Goal: Information Seeking & Learning: Find specific fact

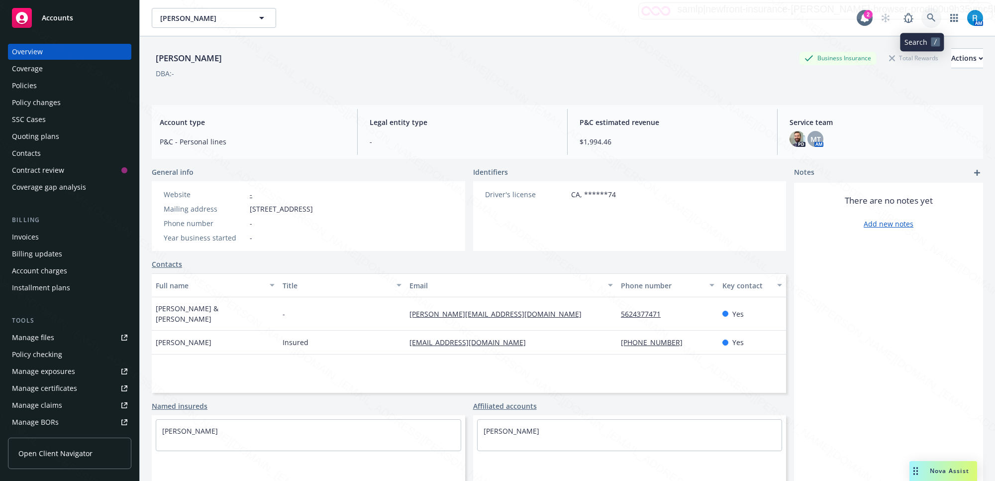
click at [927, 13] on icon at bounding box center [931, 17] width 9 height 9
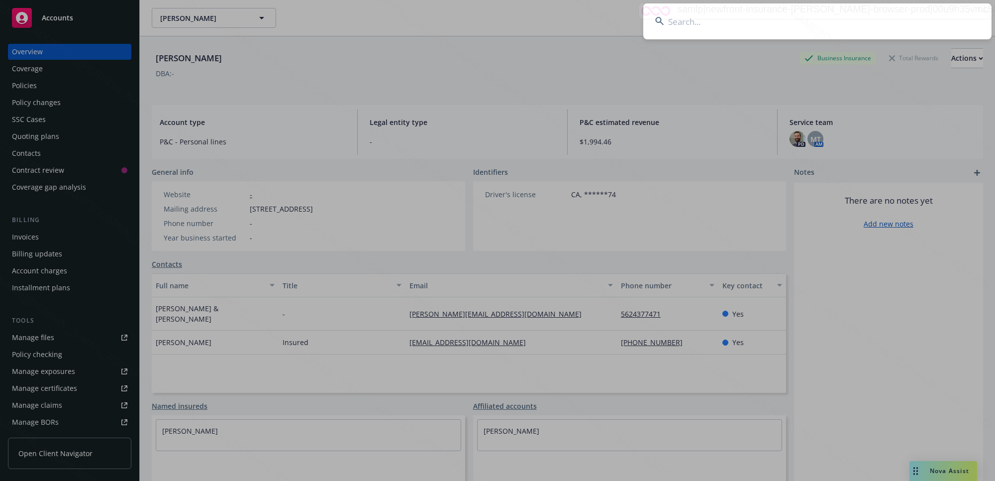
click at [784, 36] on input at bounding box center [817, 21] width 348 height 36
click at [922, 19] on input at bounding box center [817, 21] width 348 height 36
click at [777, 18] on input at bounding box center [817, 21] width 348 height 36
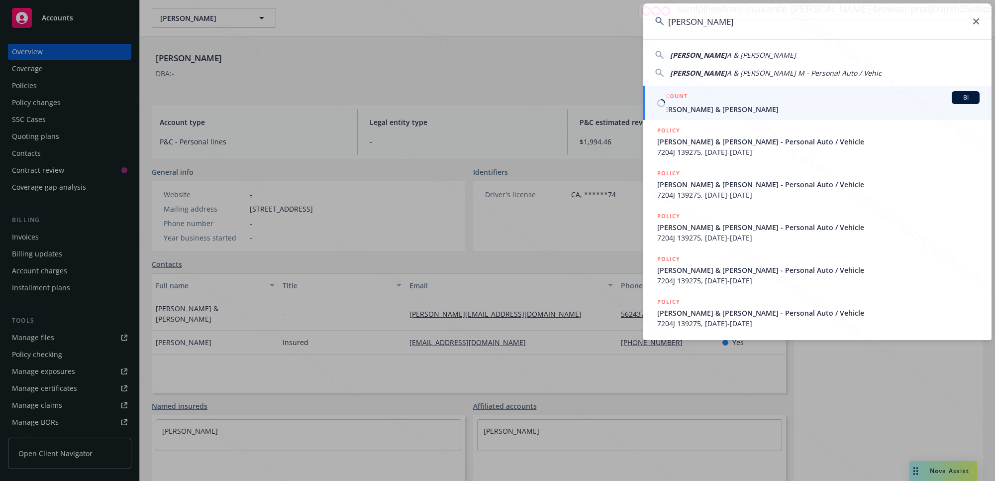
type input "[PERSON_NAME]"
click at [714, 105] on span "[PERSON_NAME] & [PERSON_NAME]" at bounding box center [818, 109] width 322 height 10
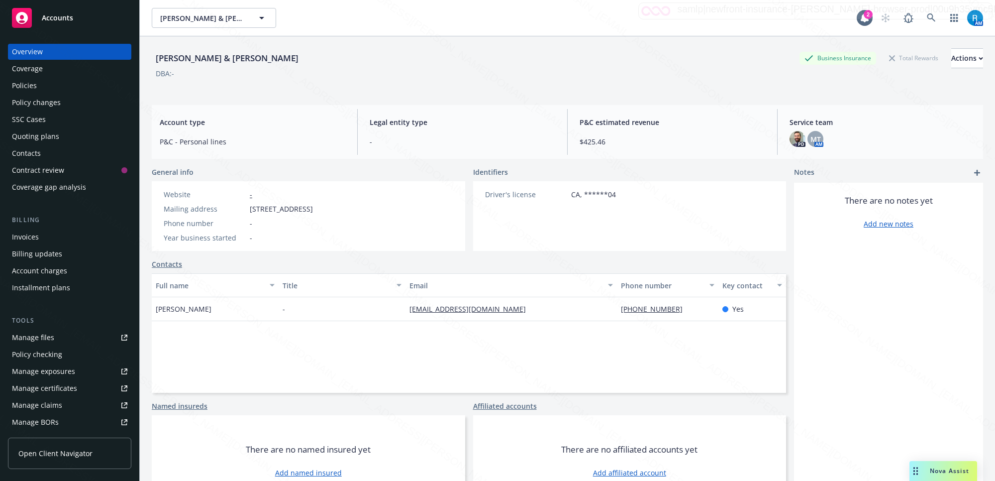
click at [32, 80] on div "Policies" at bounding box center [24, 86] width 25 height 16
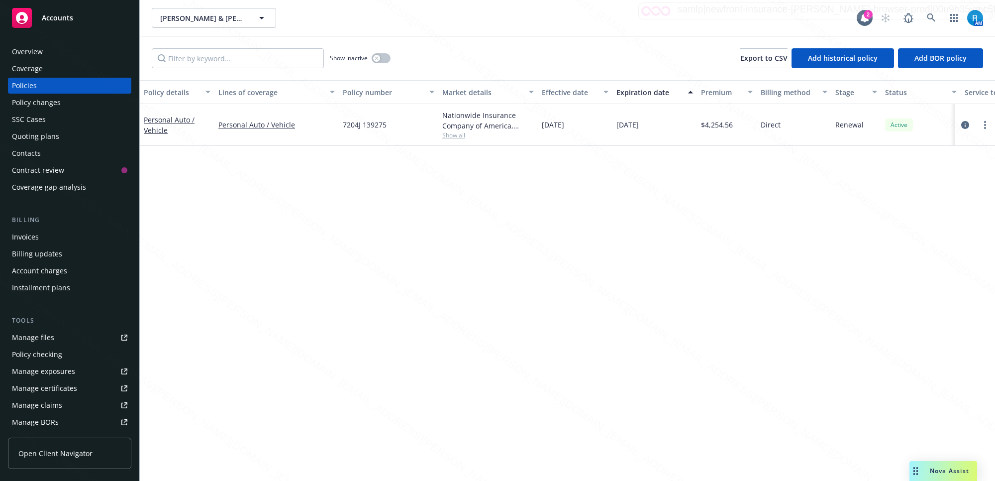
click at [46, 118] on div "SSC Cases" at bounding box center [69, 119] width 115 height 16
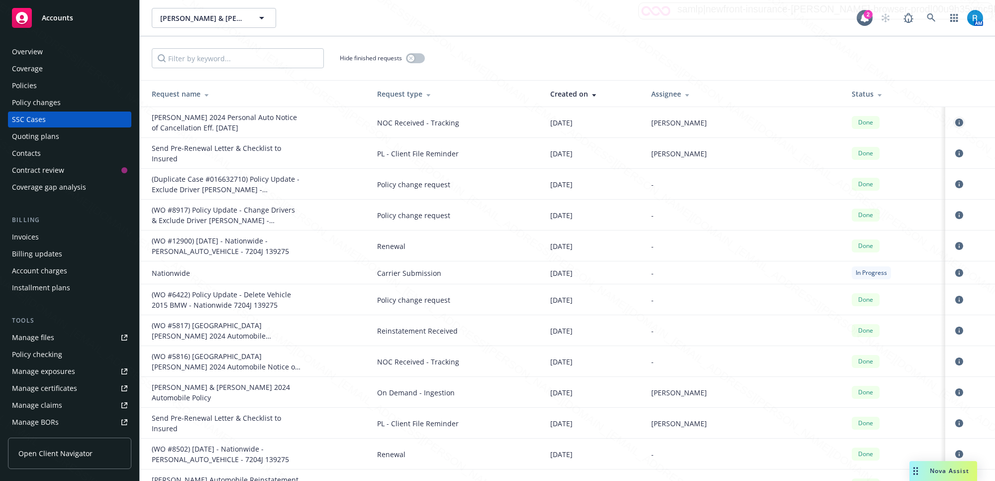
click at [955, 122] on icon "circleInformation" at bounding box center [959, 122] width 8 height 8
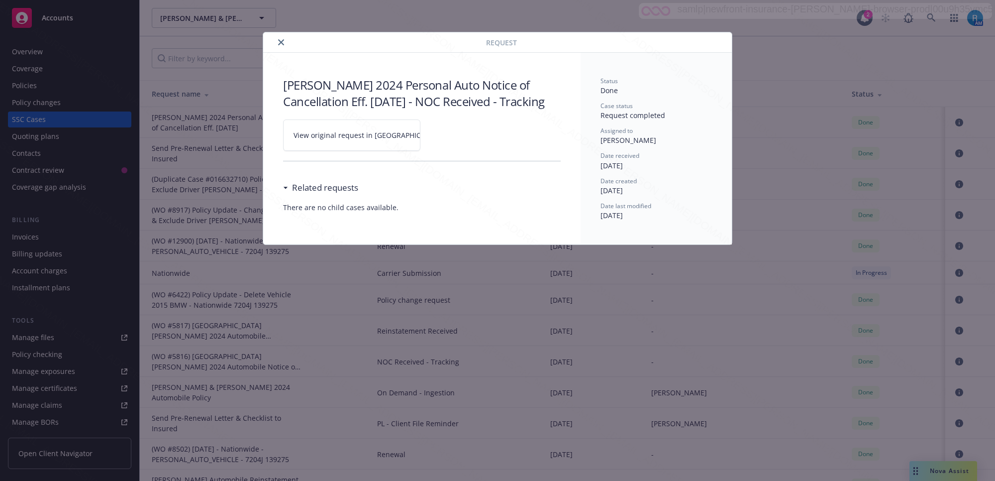
click at [448, 138] on icon at bounding box center [451, 135] width 6 height 6
click at [282, 41] on icon "close" at bounding box center [281, 42] width 6 height 6
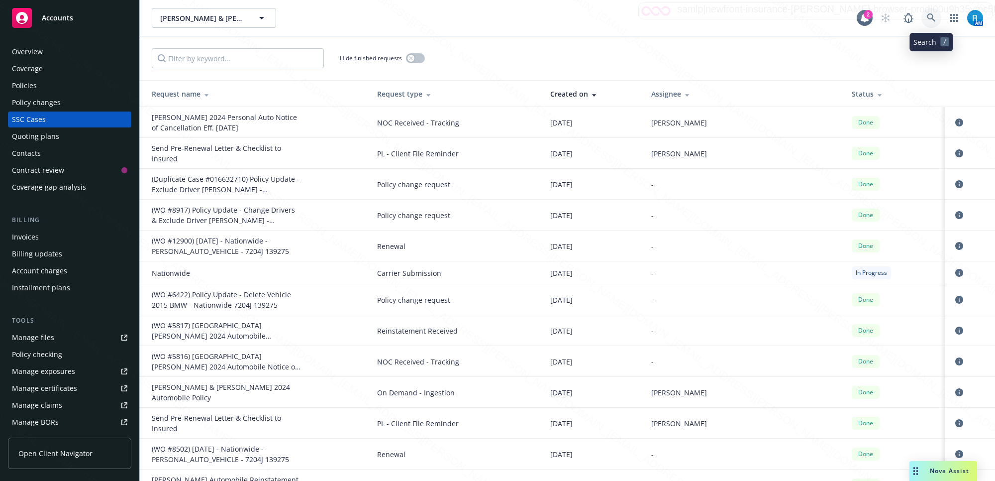
click at [931, 17] on icon at bounding box center [931, 17] width 9 height 9
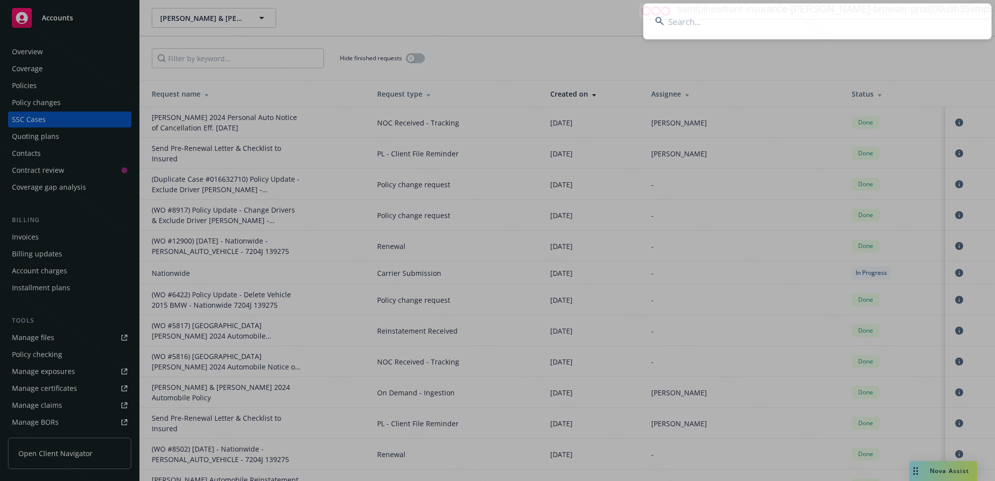
click at [841, 20] on input at bounding box center [817, 21] width 348 height 36
type input "[PERSON_NAME] & [PERSON_NAME]"
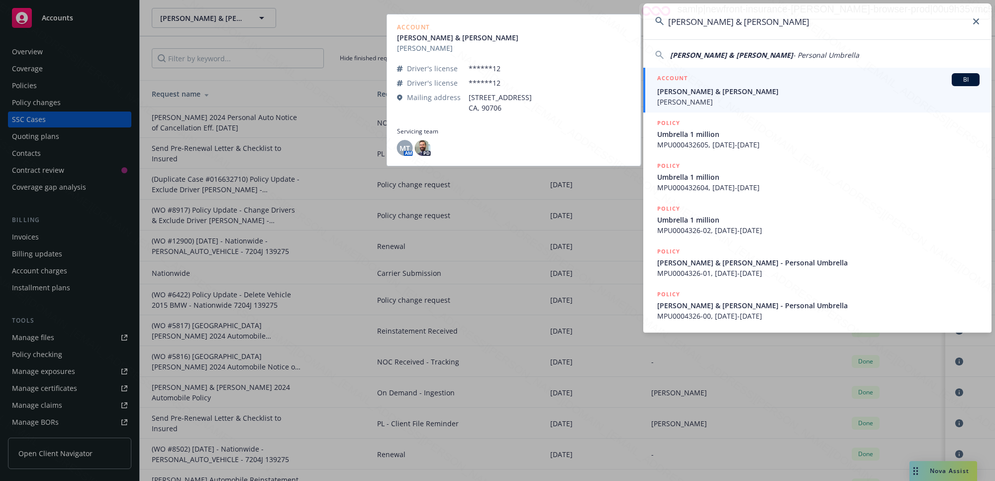
click at [722, 98] on span "[PERSON_NAME]" at bounding box center [818, 102] width 322 height 10
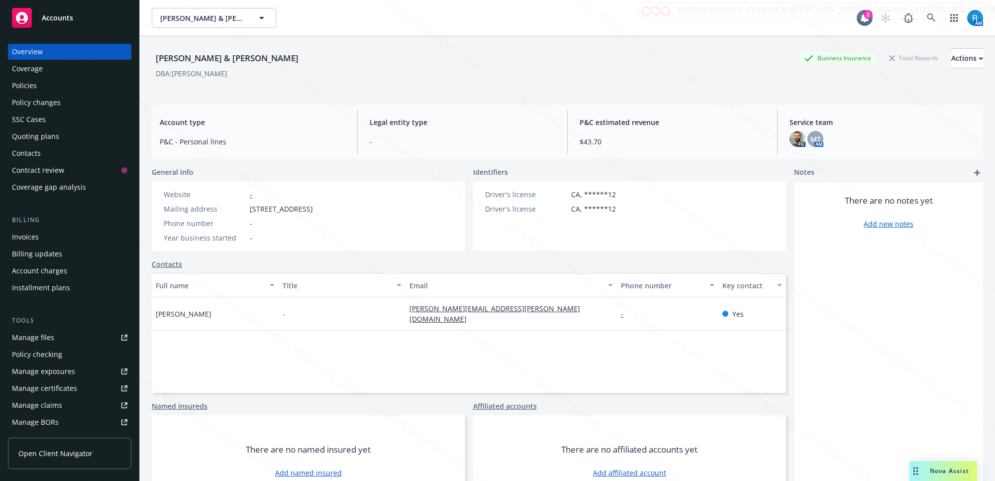
click at [59, 88] on div "Policies" at bounding box center [69, 86] width 115 height 16
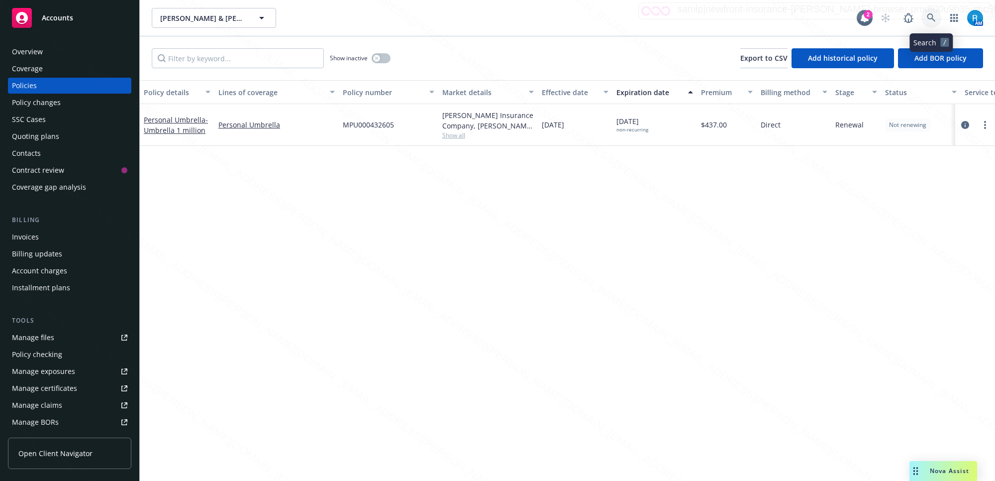
click at [929, 18] on icon at bounding box center [931, 17] width 8 height 8
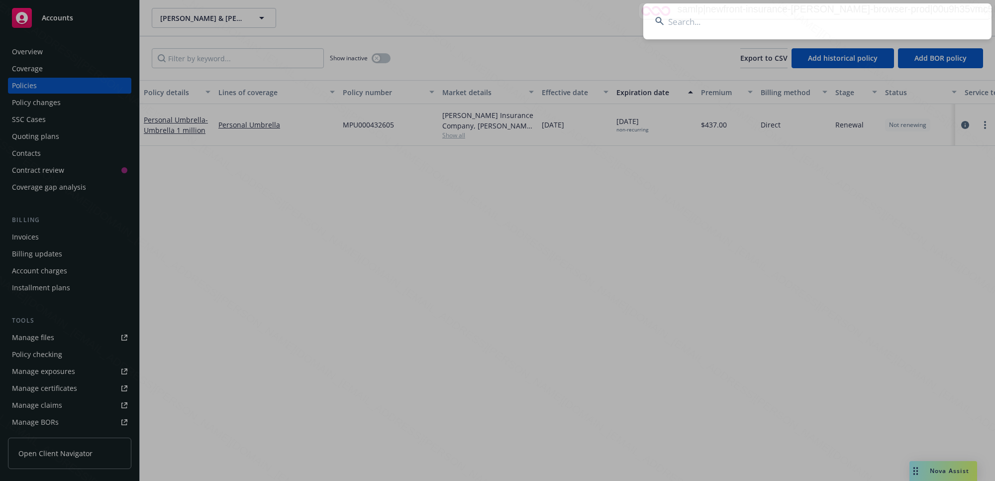
click at [680, 26] on input at bounding box center [817, 21] width 348 height 36
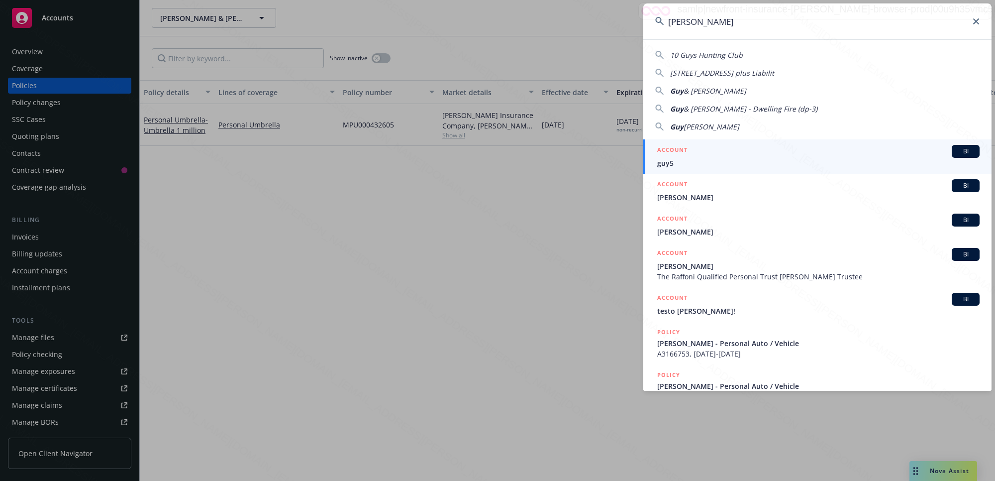
type input "[PERSON_NAME]"
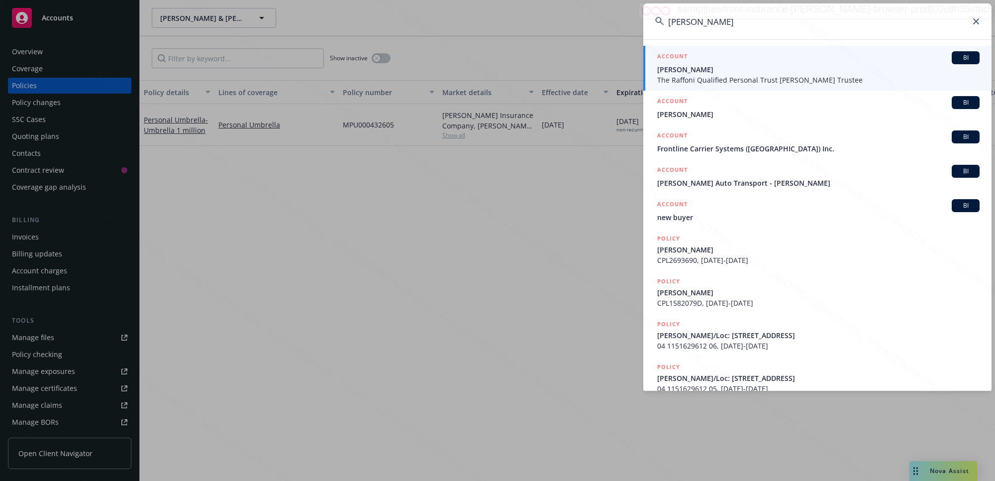
click at [699, 73] on span "[PERSON_NAME]" at bounding box center [818, 69] width 322 height 10
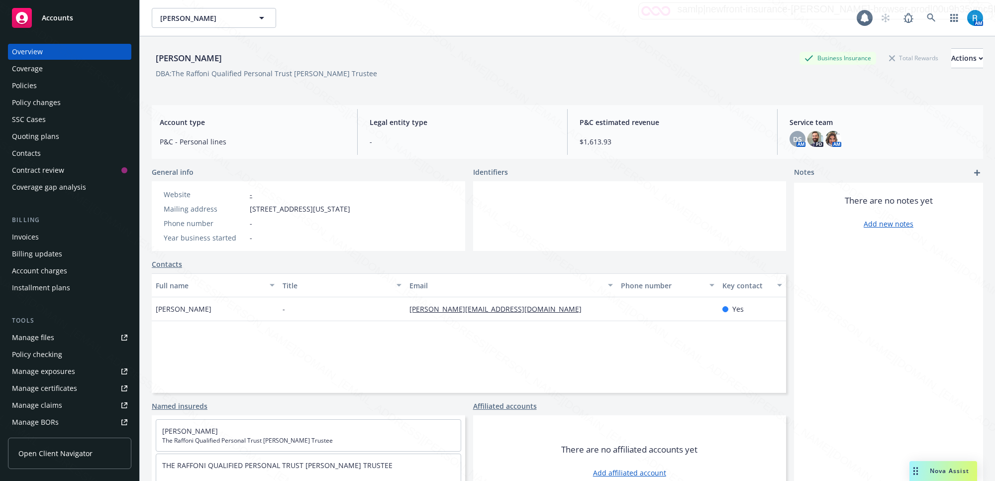
click at [31, 84] on div "Policies" at bounding box center [24, 86] width 25 height 16
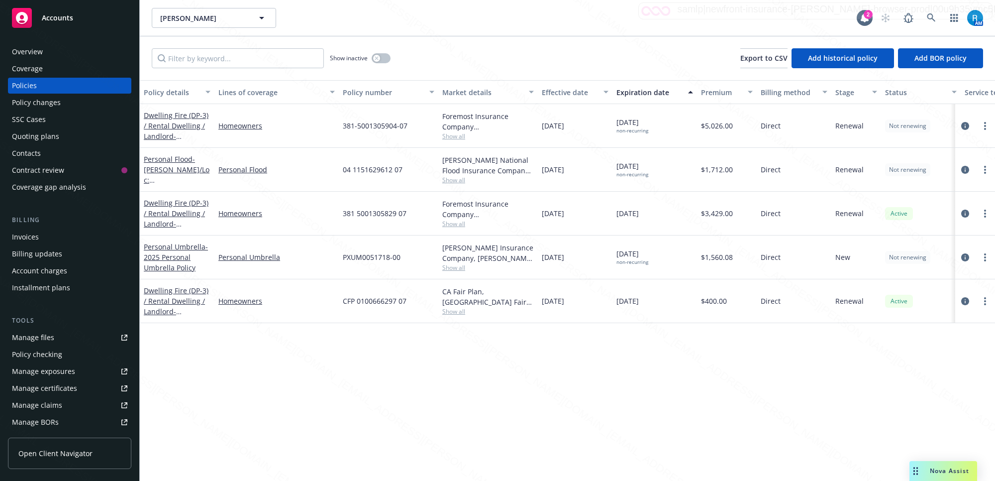
click at [48, 122] on div "SSC Cases" at bounding box center [69, 119] width 115 height 16
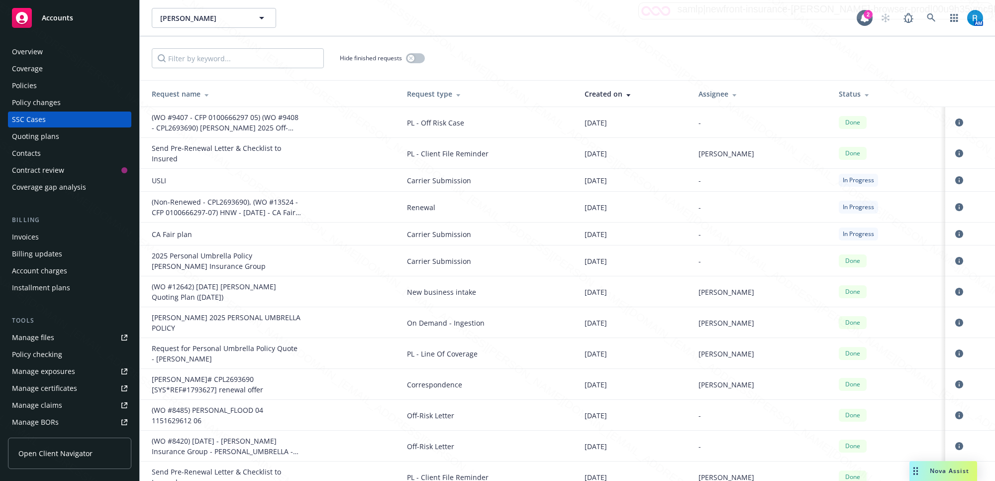
click at [15, 81] on div "Policies" at bounding box center [24, 86] width 25 height 16
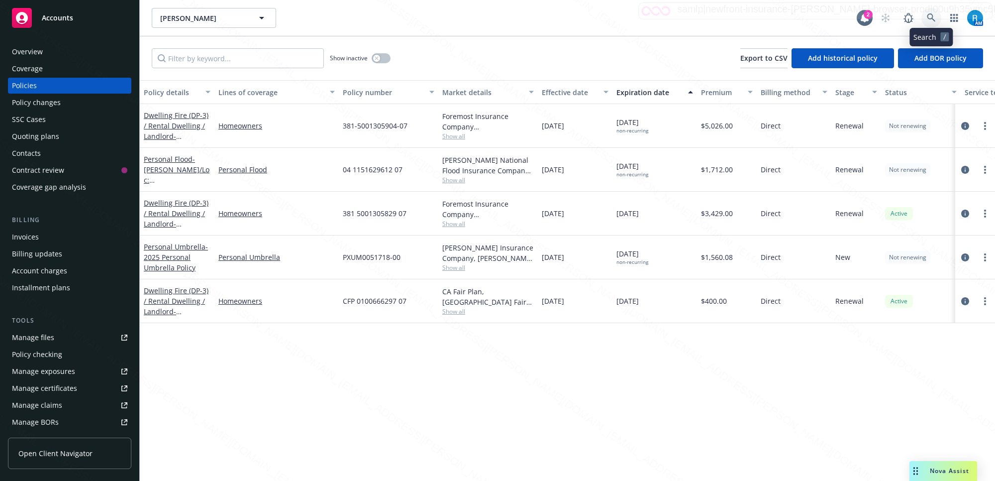
click at [930, 17] on icon at bounding box center [931, 17] width 9 height 9
click at [928, 15] on icon at bounding box center [931, 17] width 8 height 8
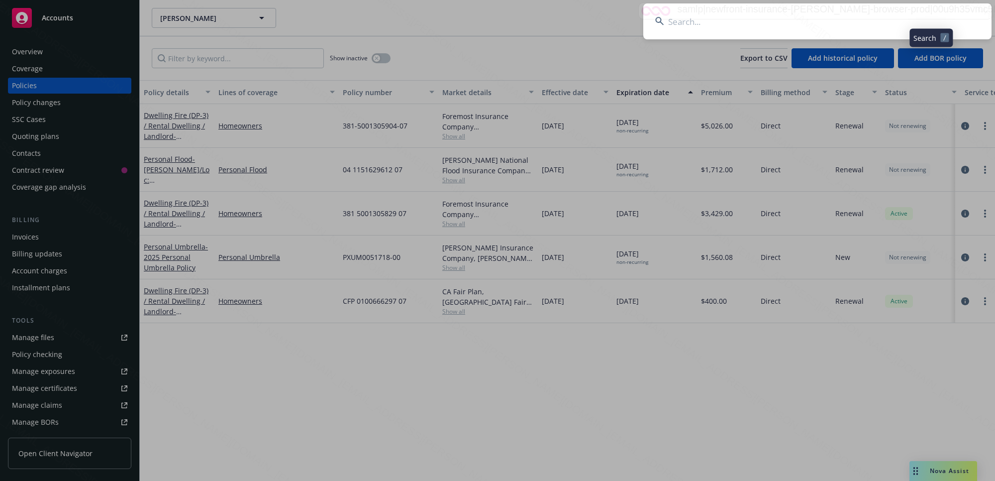
click at [774, 17] on input at bounding box center [817, 21] width 348 height 36
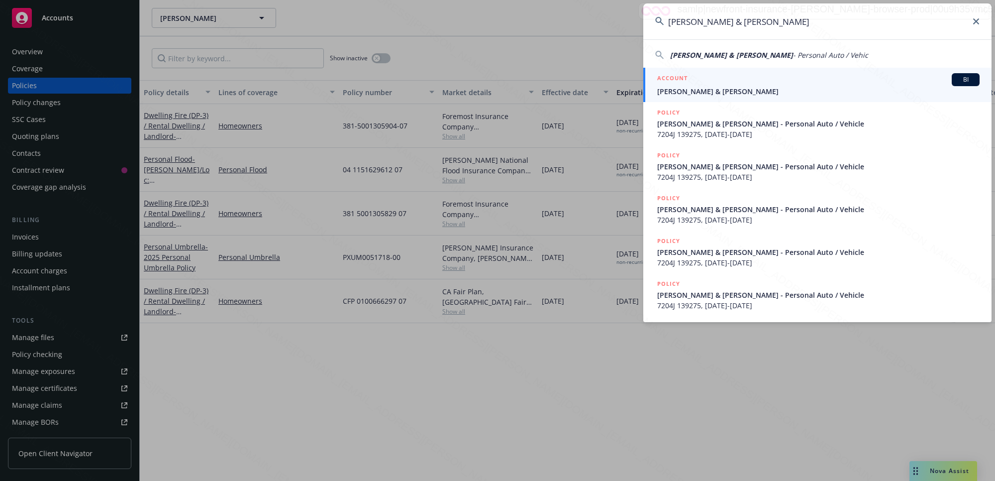
type input "[PERSON_NAME] & [PERSON_NAME]"
drag, startPoint x: 709, startPoint y: 83, endPoint x: 47, endPoint y: 221, distance: 676.0
click at [708, 83] on div "ACCOUNT BI" at bounding box center [818, 79] width 322 height 13
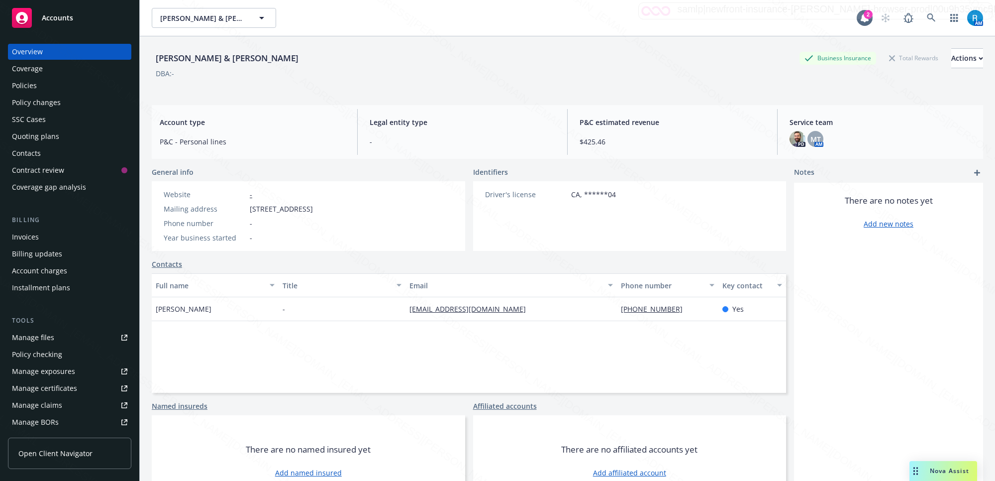
click at [340, 76] on div "DBA: -" at bounding box center [567, 73] width 831 height 10
click at [927, 18] on icon at bounding box center [931, 17] width 9 height 9
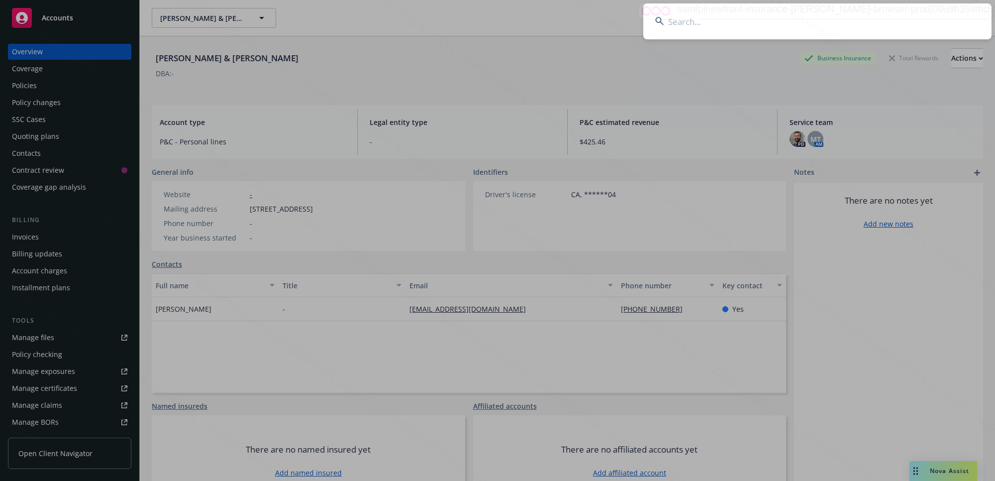
type input "[PERSON_NAME]"
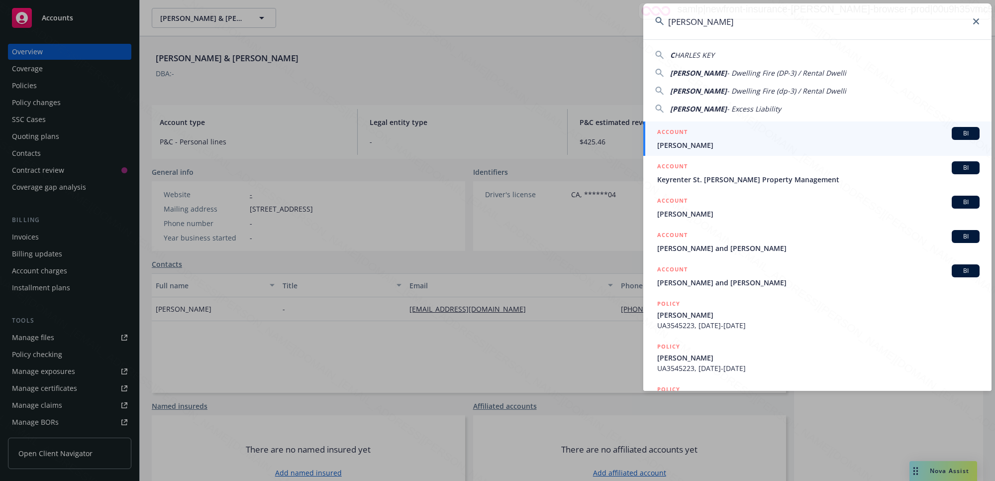
click at [686, 137] on h5 "ACCOUNT" at bounding box center [672, 133] width 30 height 12
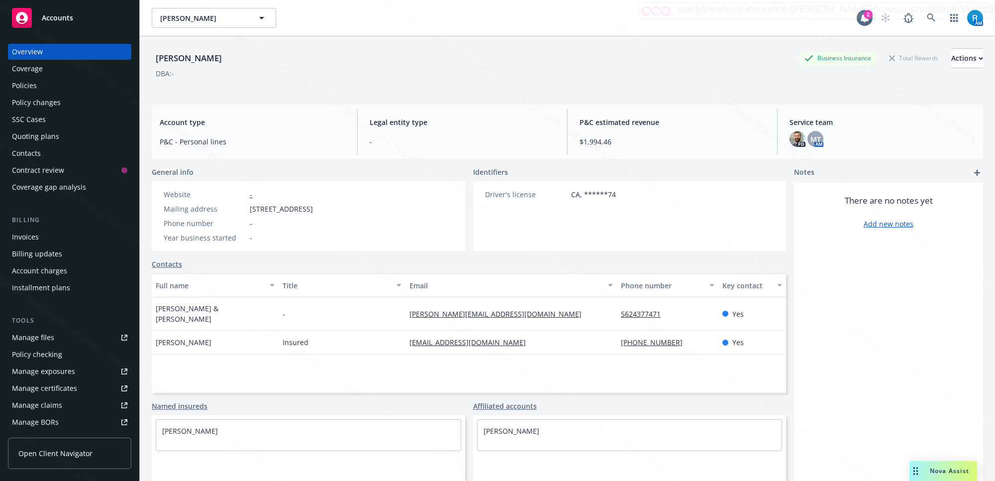
click at [50, 85] on div "Policies" at bounding box center [69, 86] width 115 height 16
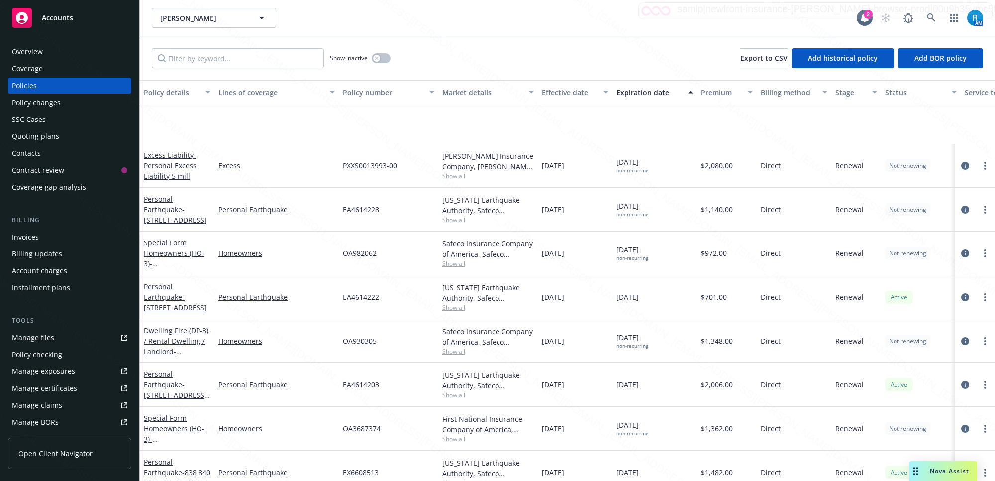
scroll to position [109, 0]
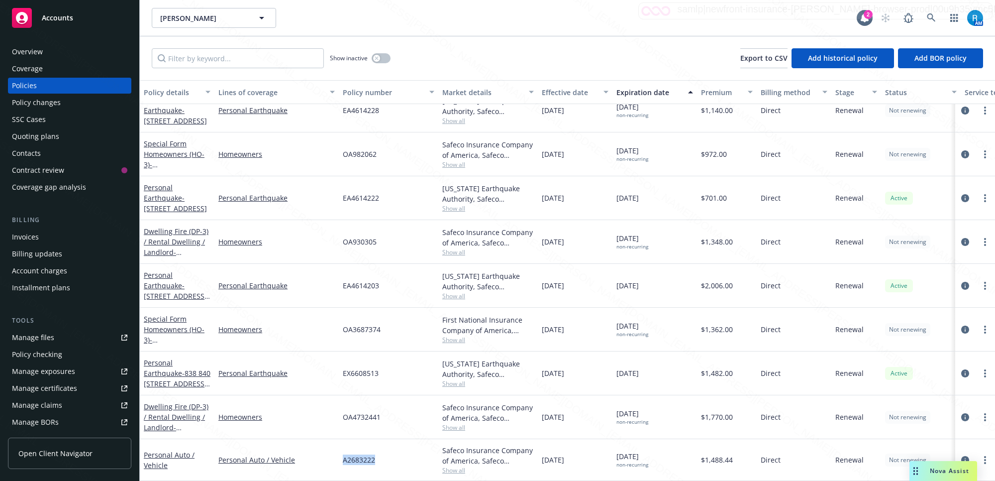
drag, startPoint x: 382, startPoint y: 447, endPoint x: 337, endPoint y: 449, distance: 44.4
click at [337, 449] on div "Personal Auto / Vehicle Personal Auto / Vehicle A2683222 Safeco Insurance Compa…" at bounding box center [620, 460] width 960 height 42
copy div "A2683222"
click at [36, 56] on div "Overview" at bounding box center [27, 52] width 31 height 16
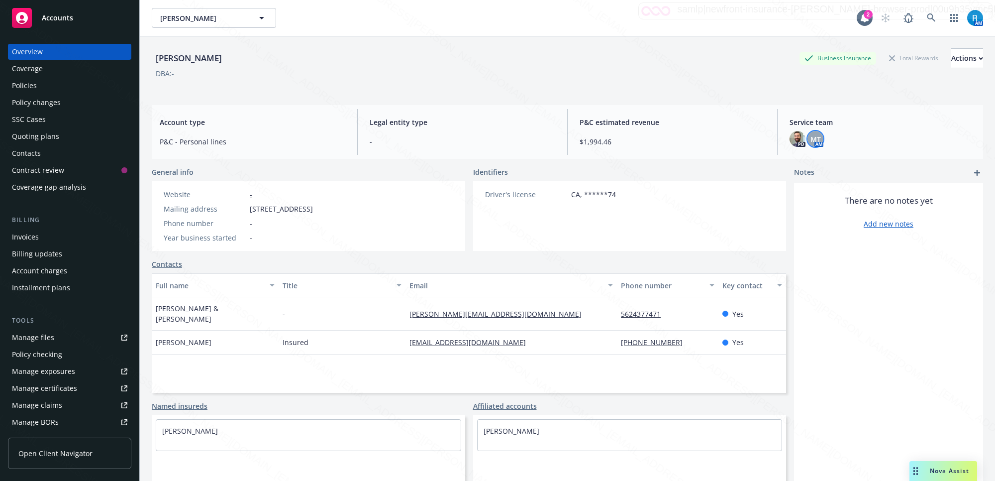
click at [813, 139] on span "MT" at bounding box center [816, 139] width 10 height 10
drag, startPoint x: 720, startPoint y: 161, endPoint x: 688, endPoint y: 154, distance: 33.0
click at [681, 157] on div "[PERSON_NAME] Title Account Manager Team PCS - Personal Lines Copy email address" at bounding box center [734, 188] width 163 height 73
copy span "[PERSON_NAME]"
click at [220, 54] on div "[PERSON_NAME] Business Insurance Total Rewards Actions" at bounding box center [567, 58] width 831 height 20
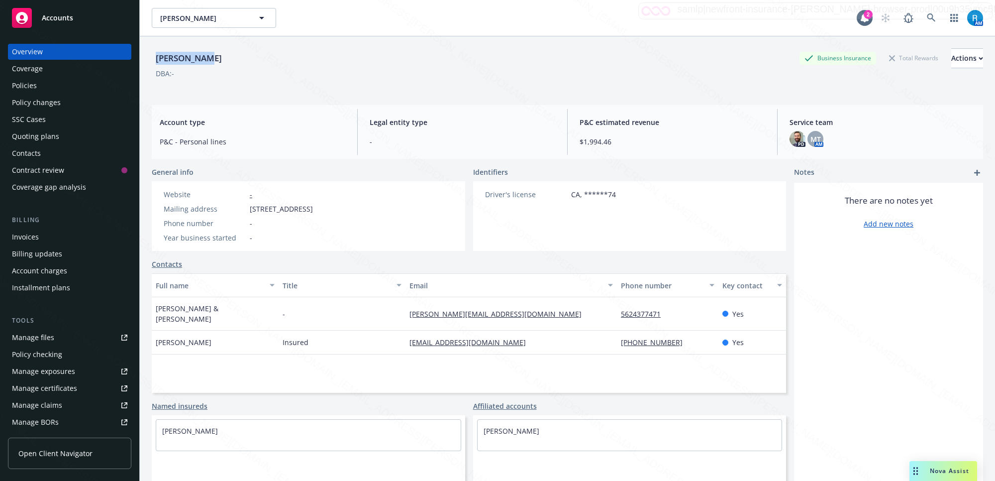
drag, startPoint x: 220, startPoint y: 59, endPoint x: 150, endPoint y: 58, distance: 70.2
click at [150, 58] on div "[PERSON_NAME] Business Insurance Total Rewards Actions DBA: - Account type P&C …" at bounding box center [567, 276] width 855 height 481
copy div "[PERSON_NAME]"
click at [40, 89] on div "Policies" at bounding box center [69, 86] width 115 height 16
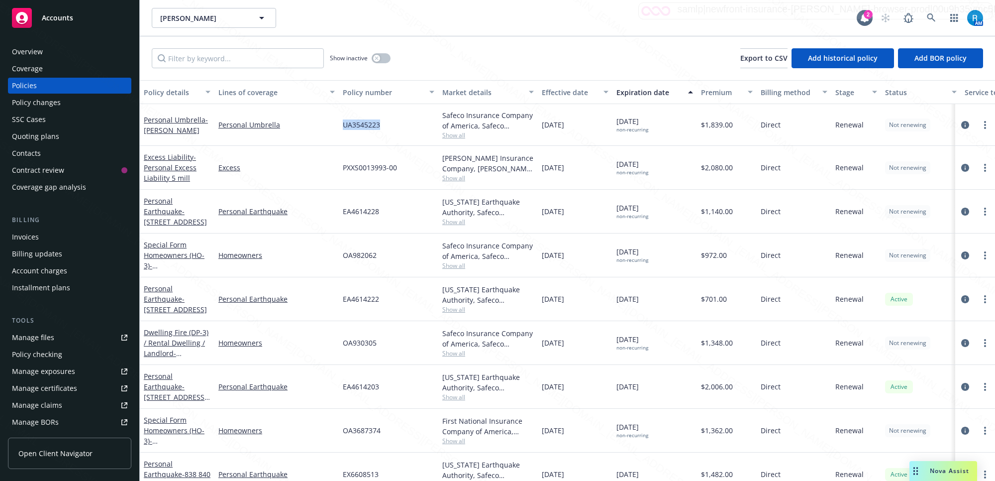
drag, startPoint x: 386, startPoint y: 127, endPoint x: 336, endPoint y: 127, distance: 50.3
click at [336, 127] on div "Personal Umbrella - [PERSON_NAME] Personal Umbrella UA3545223 Safeco Insurance …" at bounding box center [620, 125] width 960 height 42
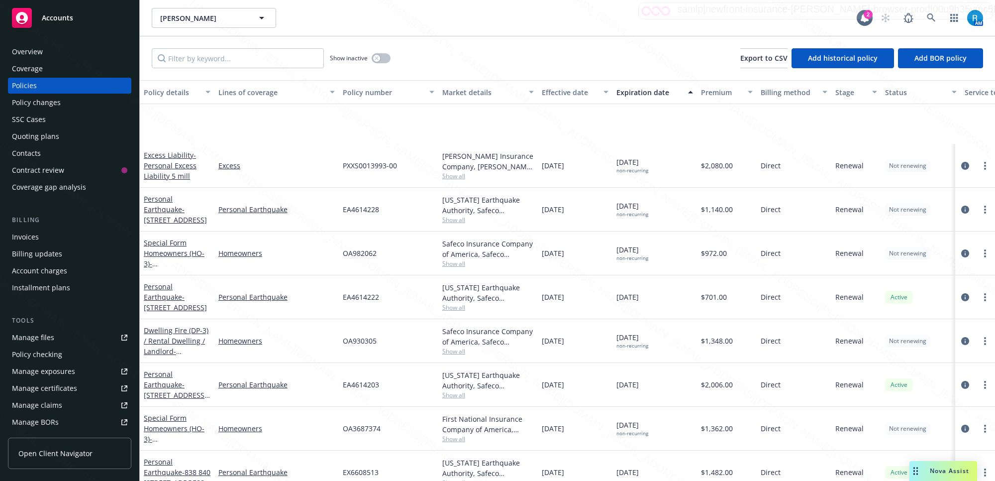
scroll to position [109, 0]
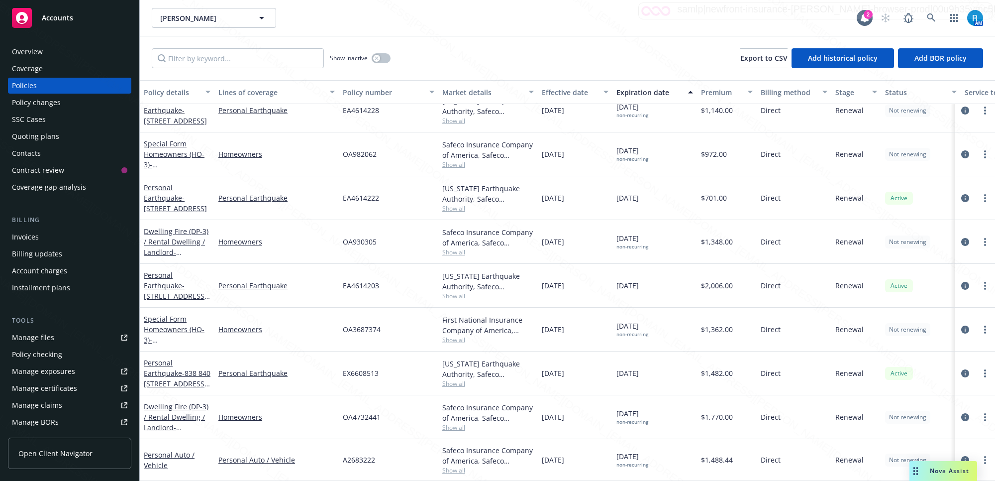
click at [381, 454] on div "A2683222" at bounding box center [389, 460] width 100 height 42
click at [337, 449] on div "Personal Auto / Vehicle Personal Auto / Vehicle A2683222 Safeco Insurance Compa…" at bounding box center [620, 460] width 960 height 42
click at [346, 444] on div "A2683222" at bounding box center [389, 460] width 100 height 42
click at [342, 443] on div "A2683222" at bounding box center [389, 460] width 100 height 42
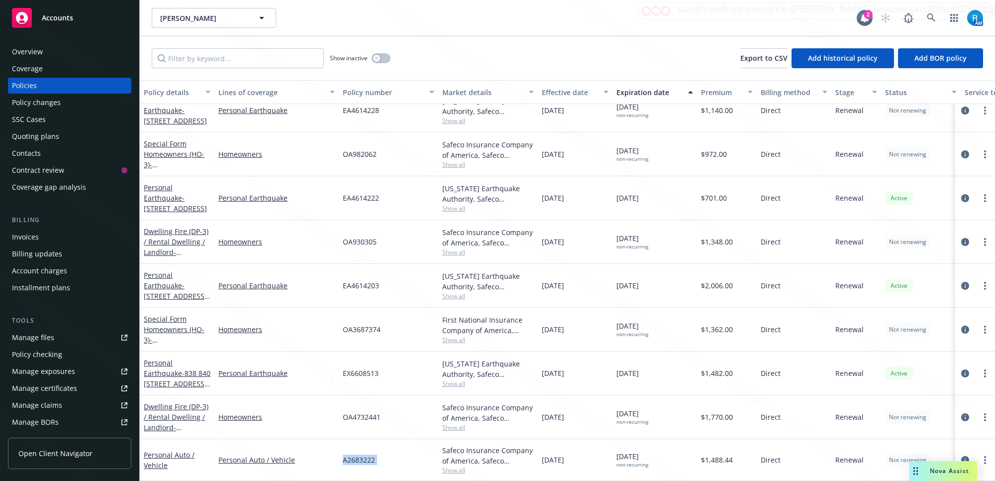
click at [342, 443] on div "A2683222" at bounding box center [389, 460] width 100 height 42
copy span "A2683222"
